Goal: Contribute content: Contribute content

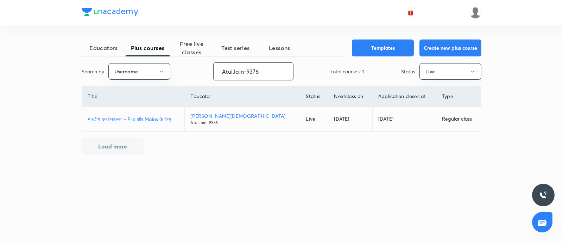
click at [149, 117] on p "भारतीय अर्थव्यवस्था - Pre और Mains के लिए" at bounding box center [133, 118] width 91 height 7
drag, startPoint x: 269, startPoint y: 73, endPoint x: 0, endPoint y: 95, distance: 270.2
click at [0, 93] on div "Educators Plus courses Free live classes Test series Lessons Templates Create n…" at bounding box center [281, 121] width 563 height 243
paste input "07zbs8c65lef"
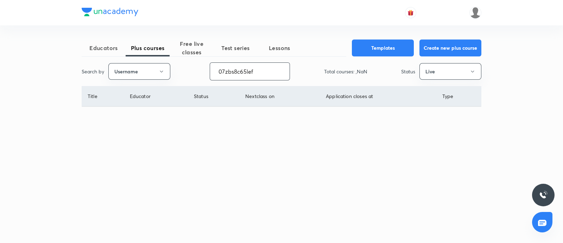
type input "07zbs8c65lef"
click at [431, 68] on button "Live" at bounding box center [451, 71] width 62 height 17
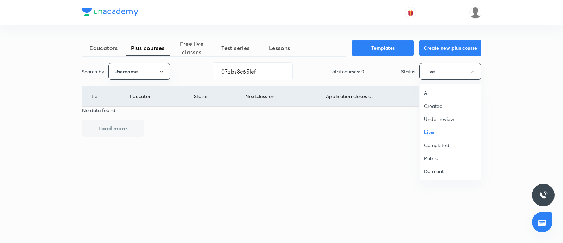
click at [441, 144] on span "Completed" at bounding box center [450, 144] width 53 height 7
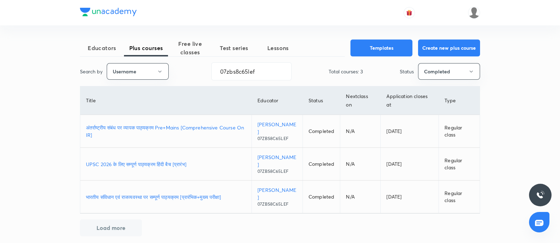
click at [128, 126] on p "अंतर्राष्ट्रीय संबंध पर व्यापक पाठ्यक्रम Pre+Mains [Comprehensive Course On IR]" at bounding box center [166, 131] width 160 height 15
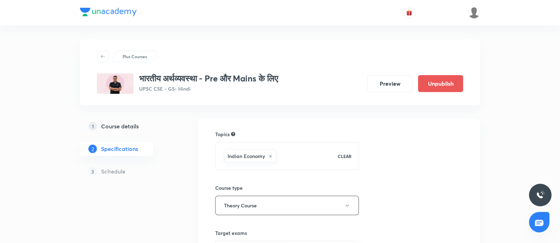
click at [104, 121] on link "1 Course details" at bounding box center [128, 126] width 96 height 14
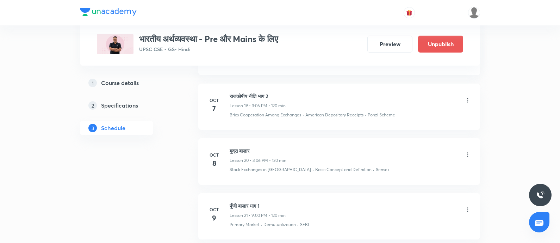
scroll to position [1460, 0]
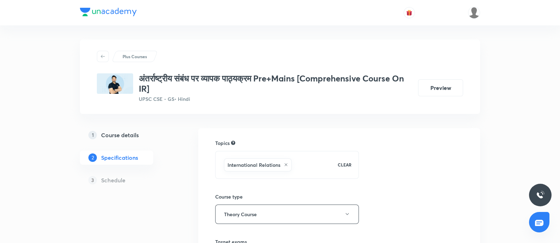
click at [111, 132] on h5 "Course details" at bounding box center [120, 135] width 38 height 8
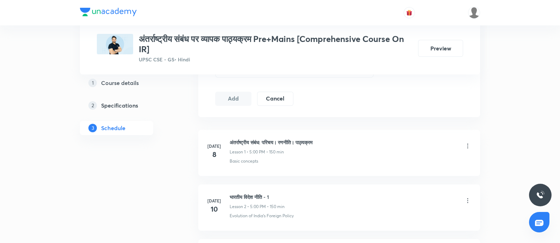
scroll to position [2383, 0]
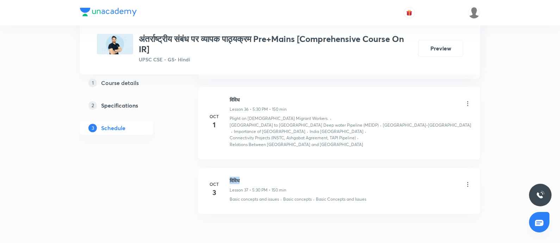
drag, startPoint x: 229, startPoint y: 140, endPoint x: 291, endPoint y: 135, distance: 62.9
click at [291, 168] on li "[DATE] विविध Lesson 37 • 5:30 PM • 150 min Basic concepts and issues · Basic co…" at bounding box center [339, 191] width 282 height 46
copy h6 "विविध"
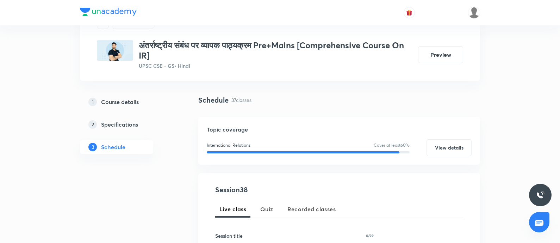
scroll to position [132, 0]
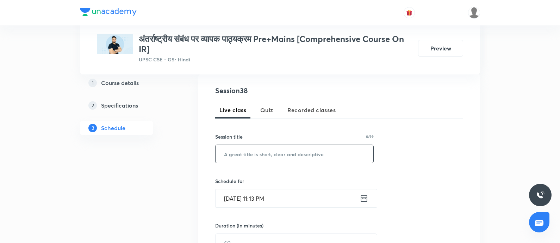
click at [249, 153] on input "text" at bounding box center [294, 154] width 158 height 18
paste input "विविध"
type input "विविध"
click at [361, 196] on icon at bounding box center [364, 197] width 6 height 7
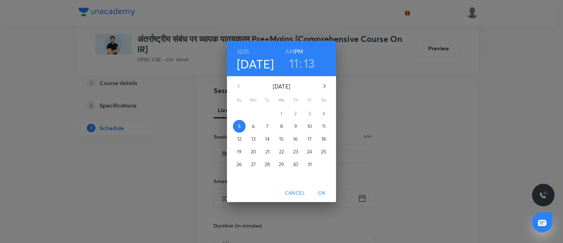
click at [255, 127] on span "6" at bounding box center [253, 125] width 13 height 7
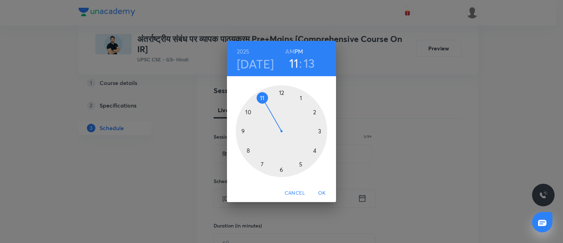
click at [319, 130] on div at bounding box center [282, 131] width 92 height 92
click at [282, 93] on div at bounding box center [282, 131] width 92 height 92
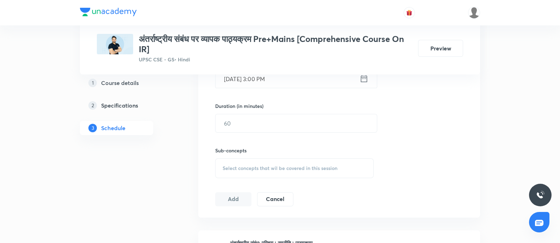
scroll to position [220, 0]
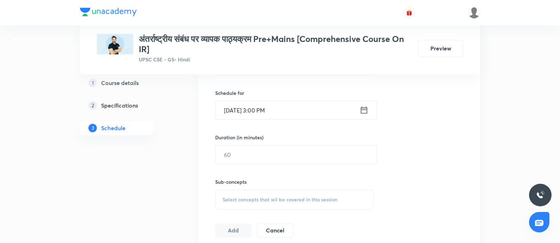
drag, startPoint x: 361, startPoint y: 111, endPoint x: 358, endPoint y: 108, distance: 4.0
click at [358, 108] on div "[DATE] 3:00 PM ​" at bounding box center [296, 110] width 162 height 19
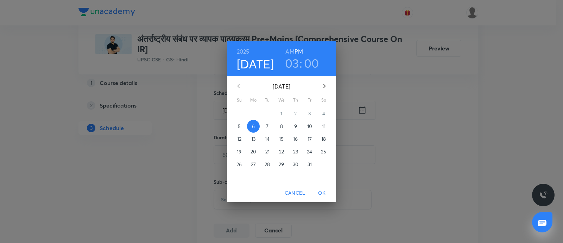
click at [289, 61] on h3 "03" at bounding box center [292, 63] width 14 height 15
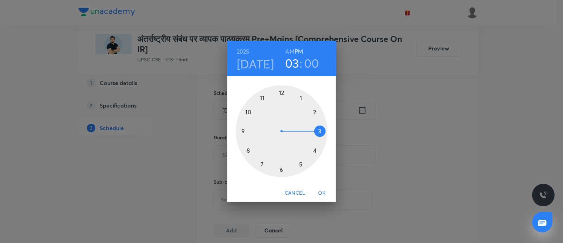
click at [302, 166] on div at bounding box center [282, 131] width 92 height 92
drag, startPoint x: 280, startPoint y: 170, endPoint x: 257, endPoint y: 183, distance: 26.8
click at [281, 169] on div at bounding box center [282, 131] width 92 height 92
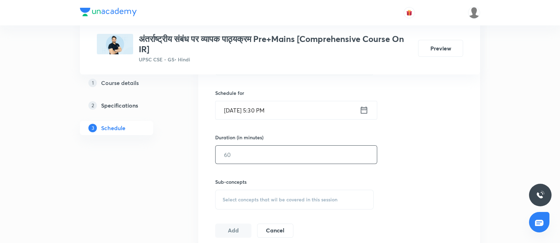
click at [262, 153] on input "text" at bounding box center [295, 154] width 161 height 18
type input "150"
click at [249, 196] on span "Select concepts that wil be covered in this session" at bounding box center [279, 199] width 115 height 6
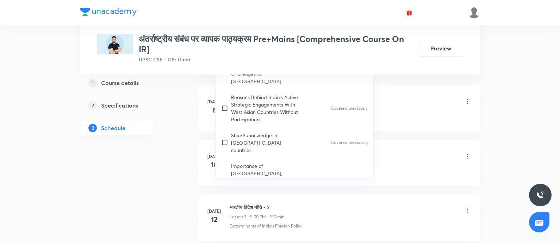
scroll to position [1156, 0]
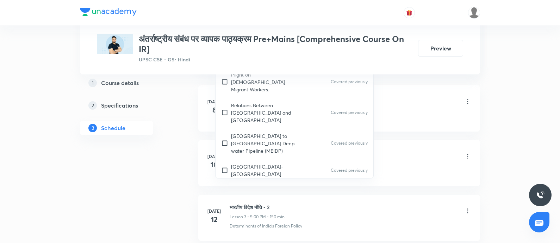
drag, startPoint x: 264, startPoint y: 138, endPoint x: 296, endPoint y: 134, distance: 31.9
checkbox input "true"
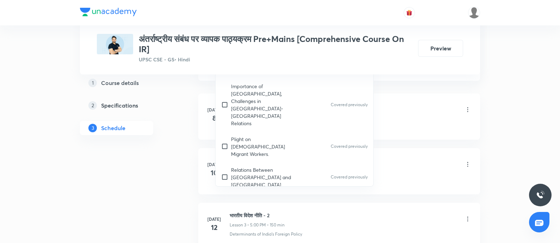
scroll to position [1068, 0]
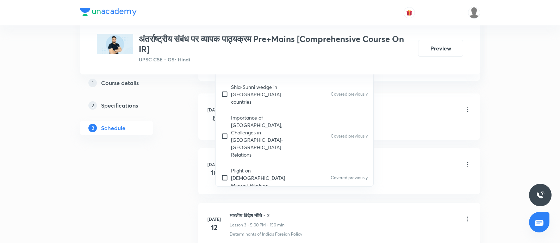
checkbox input "true"
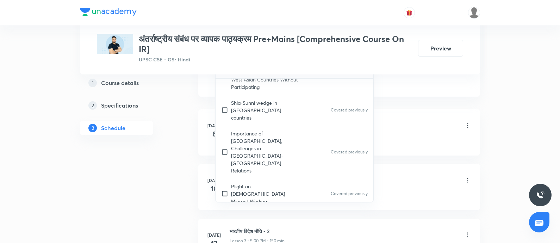
drag, startPoint x: 252, startPoint y: 121, endPoint x: 176, endPoint y: 127, distance: 75.9
checkbox input "true"
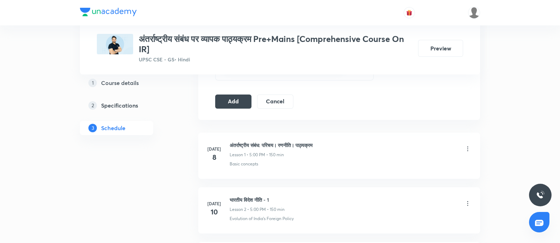
drag, startPoint x: 237, startPoint y: 102, endPoint x: 459, endPoint y: 83, distance: 223.2
click at [237, 101] on button "Add" at bounding box center [233, 101] width 36 height 14
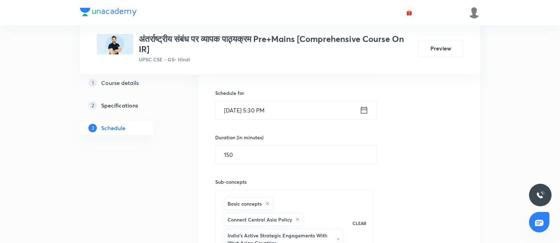
scroll to position [132, 0]
